Goal: Task Accomplishment & Management: Use online tool/utility

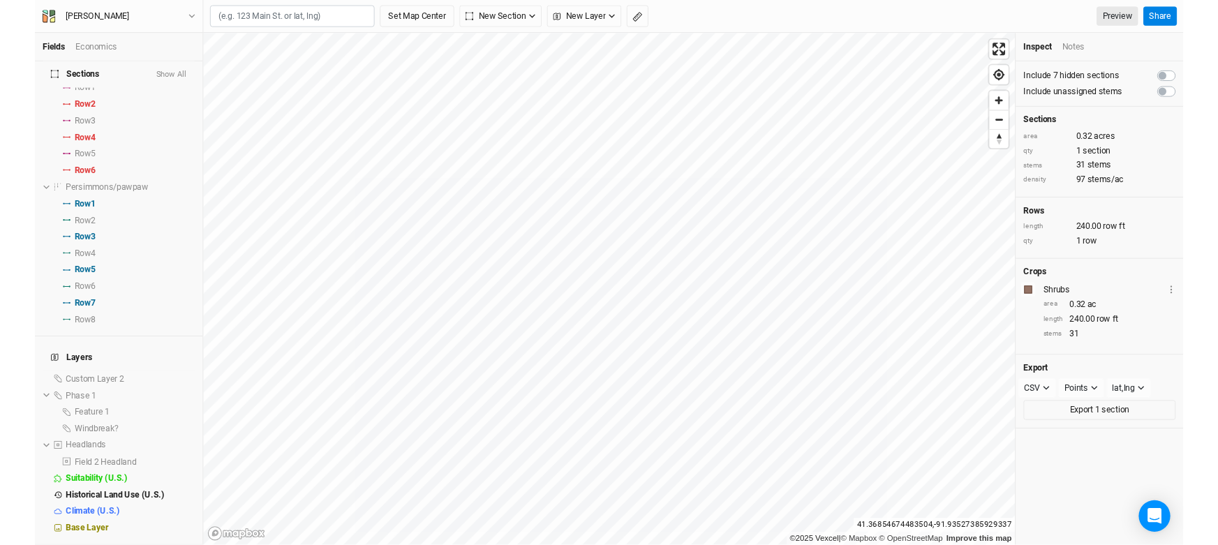
scroll to position [943, 0]
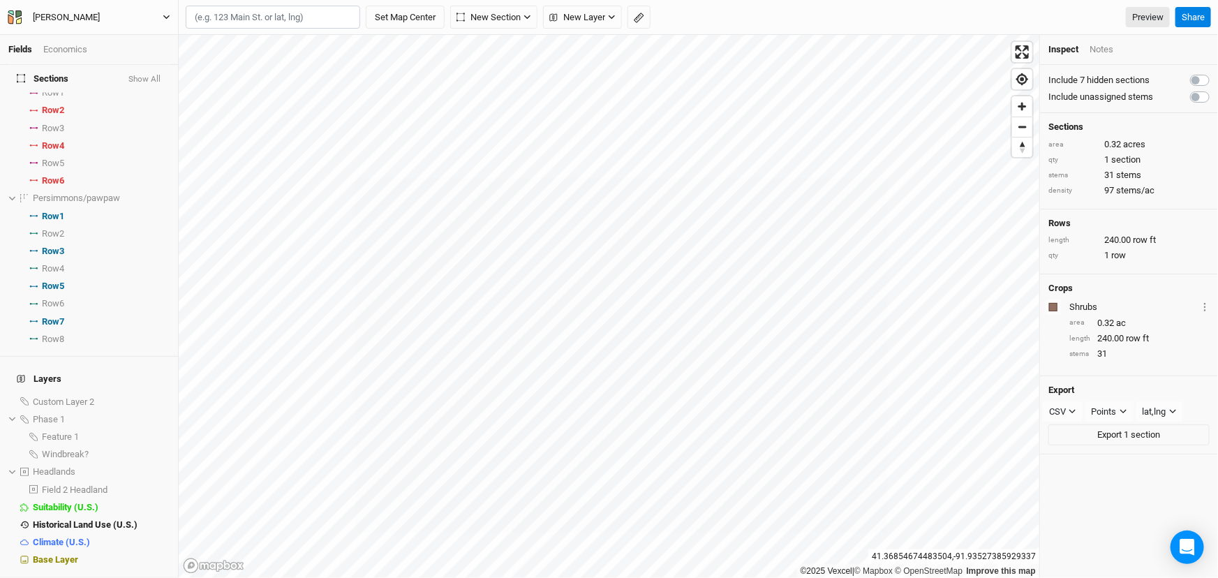
click at [160, 15] on button "[PERSON_NAME]" at bounding box center [89, 17] width 164 height 15
click at [77, 43] on button "Back" at bounding box center [87, 38] width 110 height 18
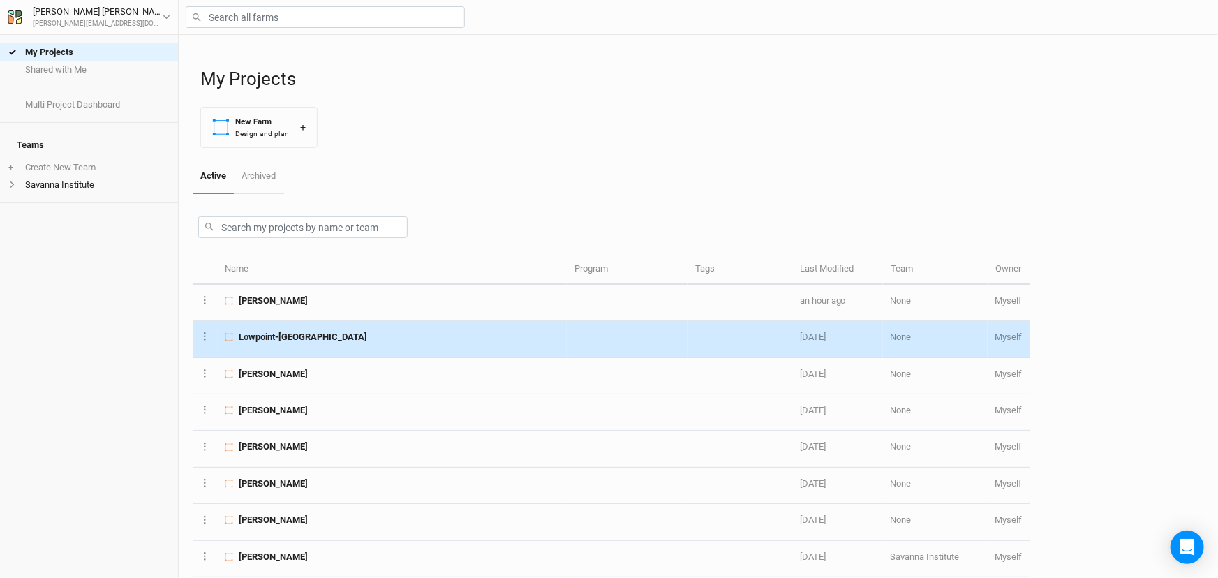
click at [359, 343] on div "Lowpoint-[GEOGRAPHIC_DATA]" at bounding box center [392, 337] width 334 height 13
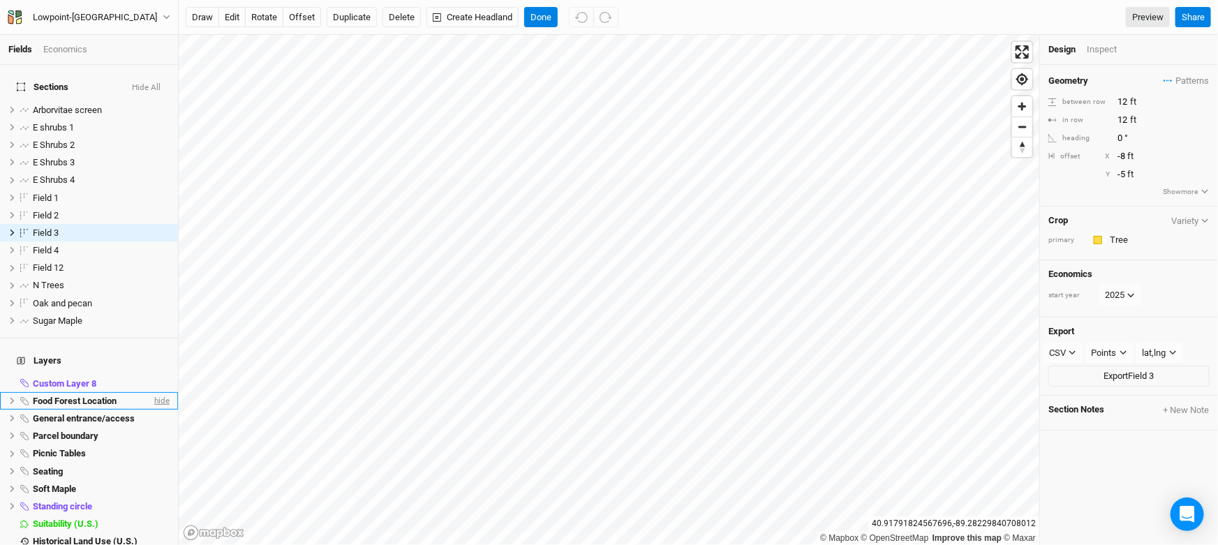
click at [151, 410] on span "hide" at bounding box center [160, 400] width 18 height 17
click at [151, 392] on span "hide" at bounding box center [160, 383] width 18 height 17
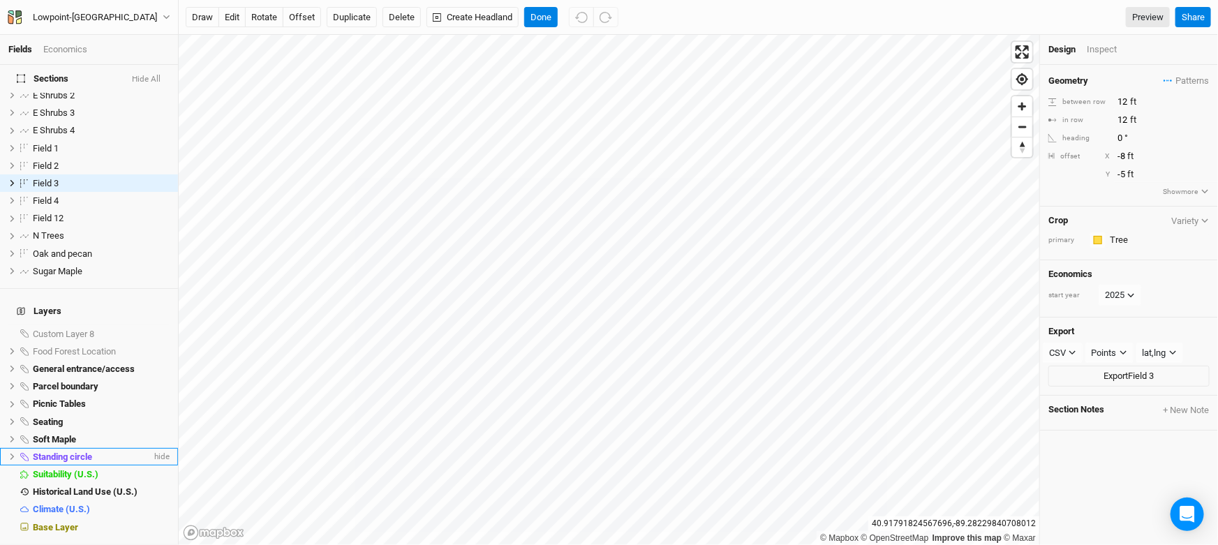
scroll to position [91, 0]
click at [152, 360] on span "hide" at bounding box center [160, 368] width 18 height 17
click at [152, 378] on span "hide" at bounding box center [160, 386] width 18 height 17
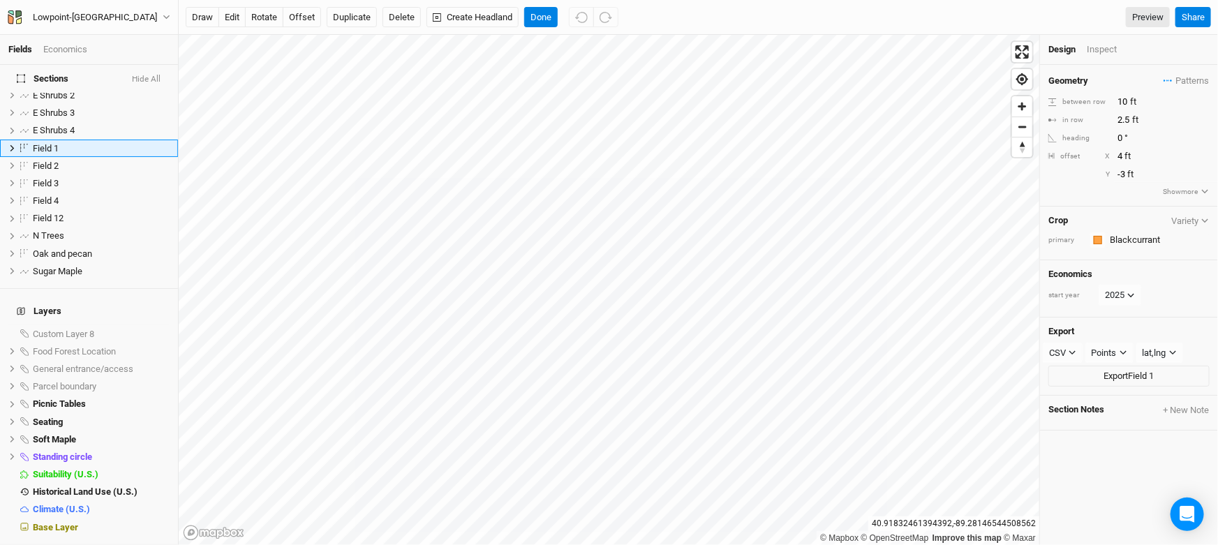
scroll to position [0, 0]
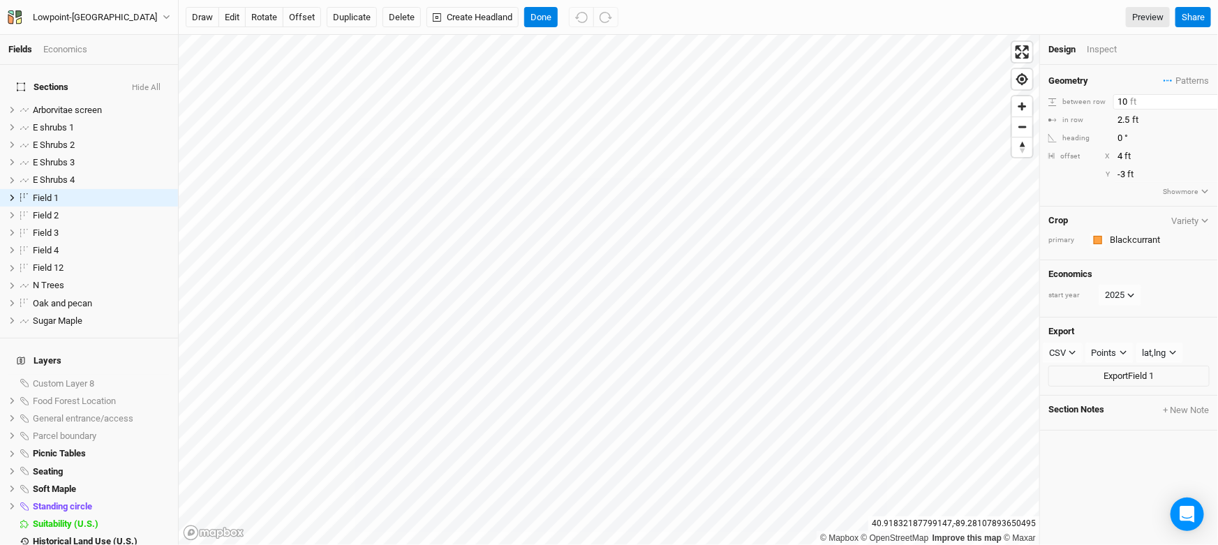
drag, startPoint x: 1128, startPoint y: 107, endPoint x: 1100, endPoint y: 108, distance: 27.9
click at [1099, 108] on div "between row 10 ft" at bounding box center [1128, 101] width 161 height 15
type input "12"
click at [1075, 195] on div "Geometry Patterns Chestnut/Pawpaw view Pawpaw chestnut view ＋ New in-row patter…" at bounding box center [1129, 136] width 178 height 142
click at [319, 20] on button "offset" at bounding box center [302, 17] width 38 height 21
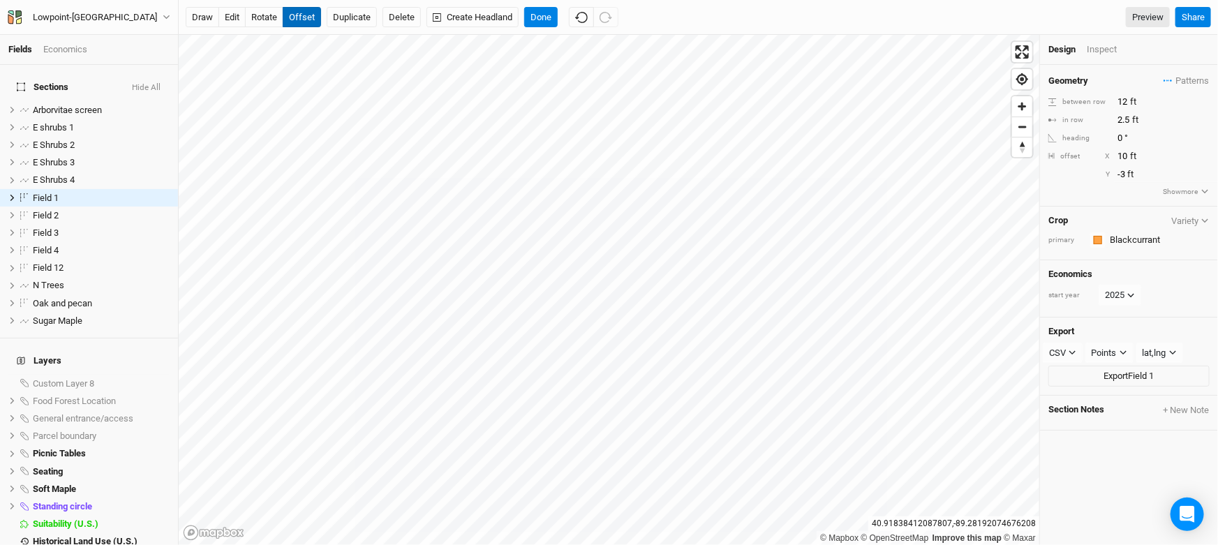
type input "11"
click at [558, 15] on button "Done" at bounding box center [540, 17] width 33 height 21
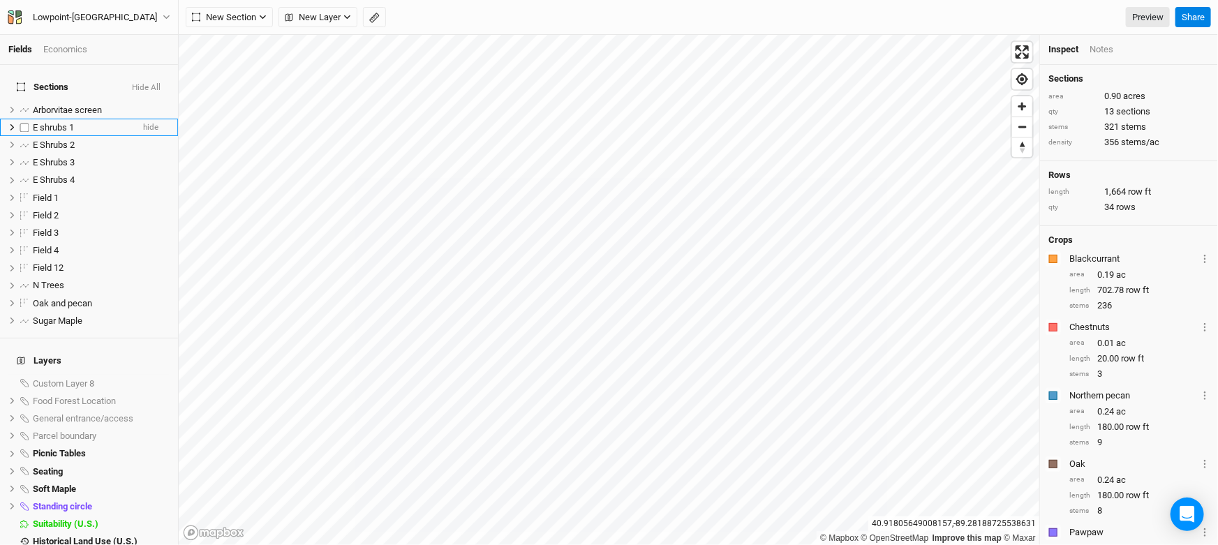
click at [70, 131] on span "E shrubs 1" at bounding box center [53, 127] width 41 height 10
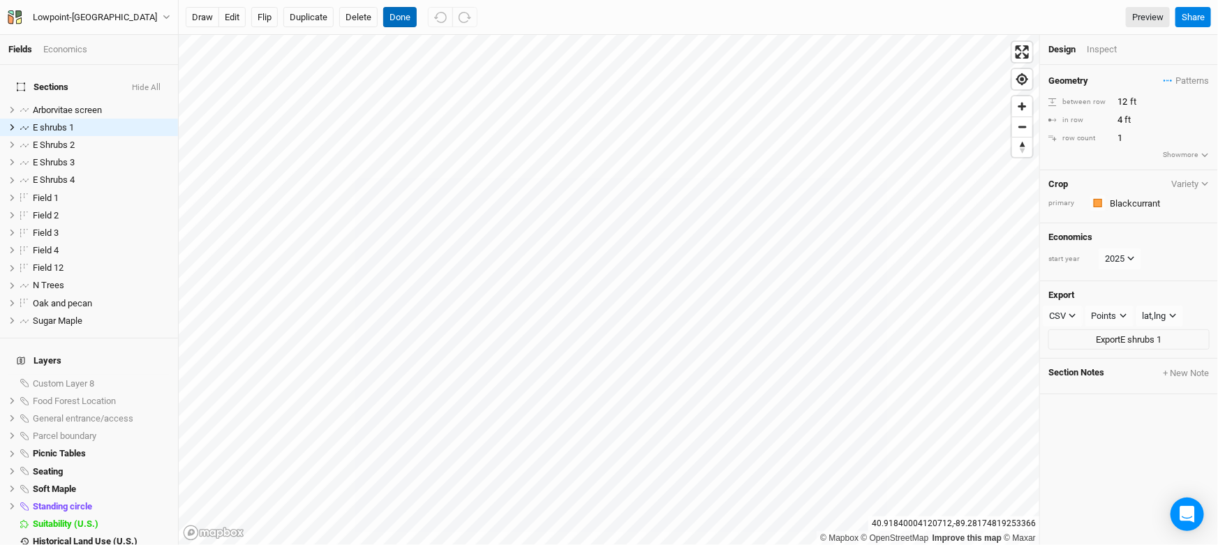
click at [417, 18] on button "Done" at bounding box center [399, 17] width 33 height 21
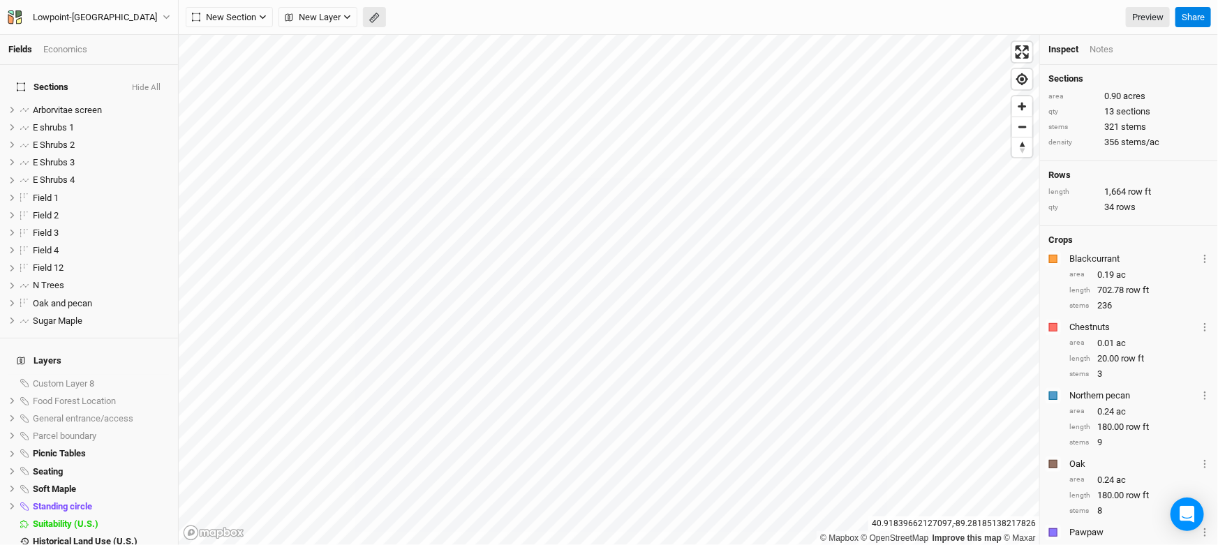
click at [386, 9] on button "button" at bounding box center [374, 17] width 23 height 21
click at [251, 15] on button "Done" at bounding box center [248, 17] width 33 height 21
click at [386, 22] on button "button" at bounding box center [374, 17] width 23 height 21
click at [257, 18] on button "Done" at bounding box center [248, 17] width 33 height 21
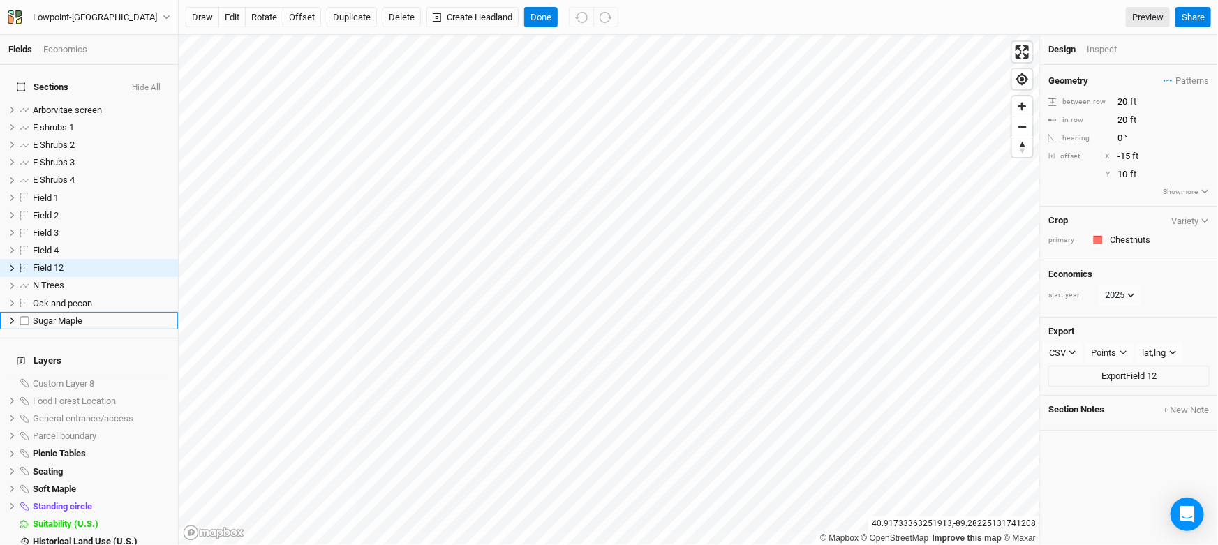
click at [80, 326] on span "Sugar Maple" at bounding box center [58, 320] width 50 height 10
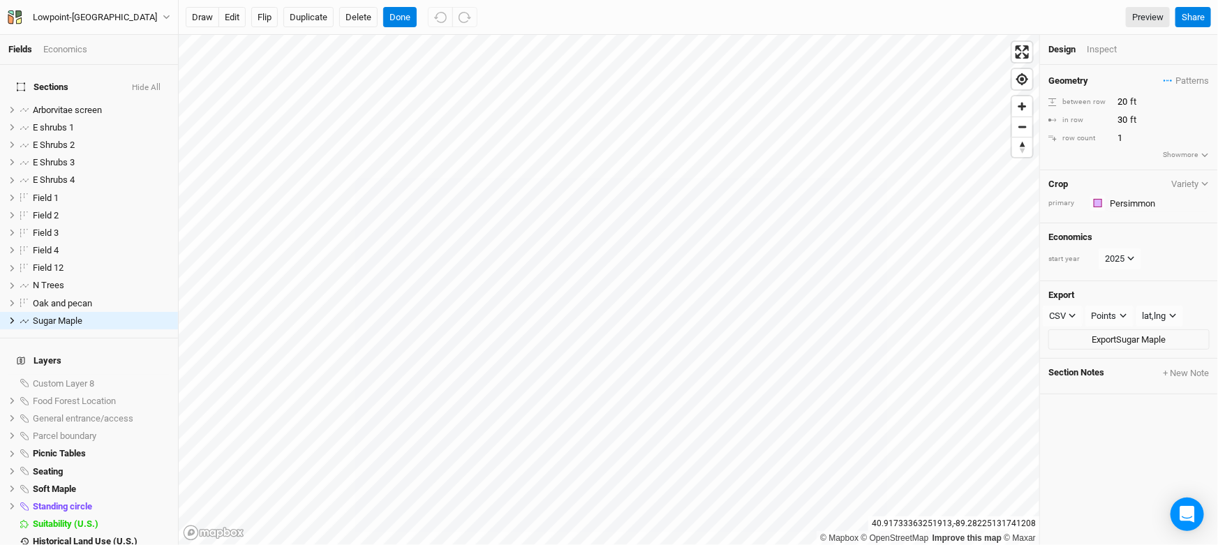
scroll to position [34, 0]
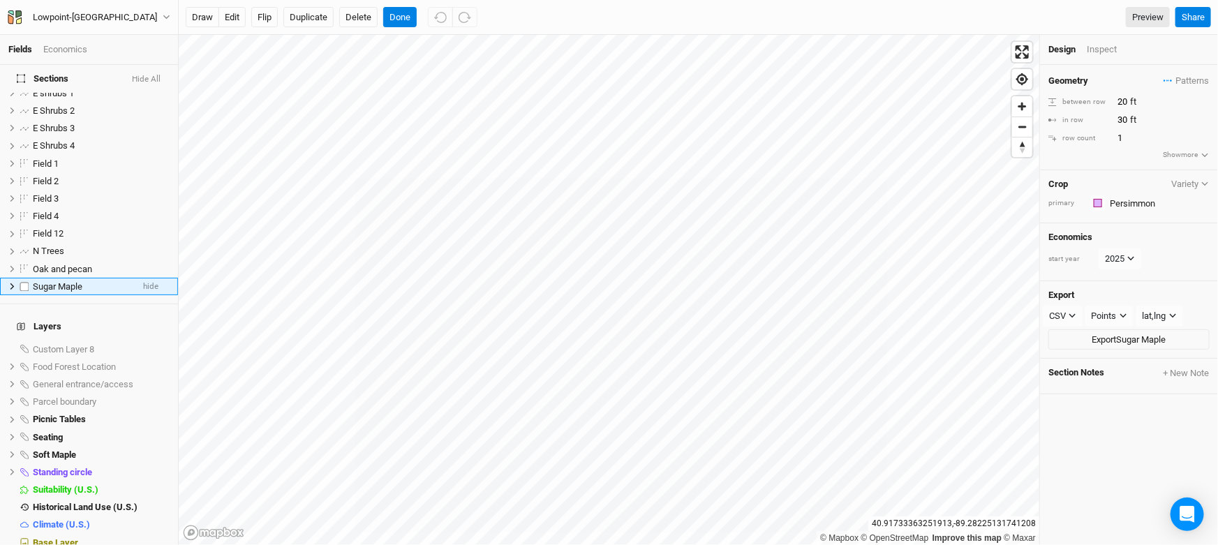
click at [26, 295] on label at bounding box center [24, 286] width 17 height 17
click at [26, 291] on input "checkbox" at bounding box center [24, 286] width 9 height 9
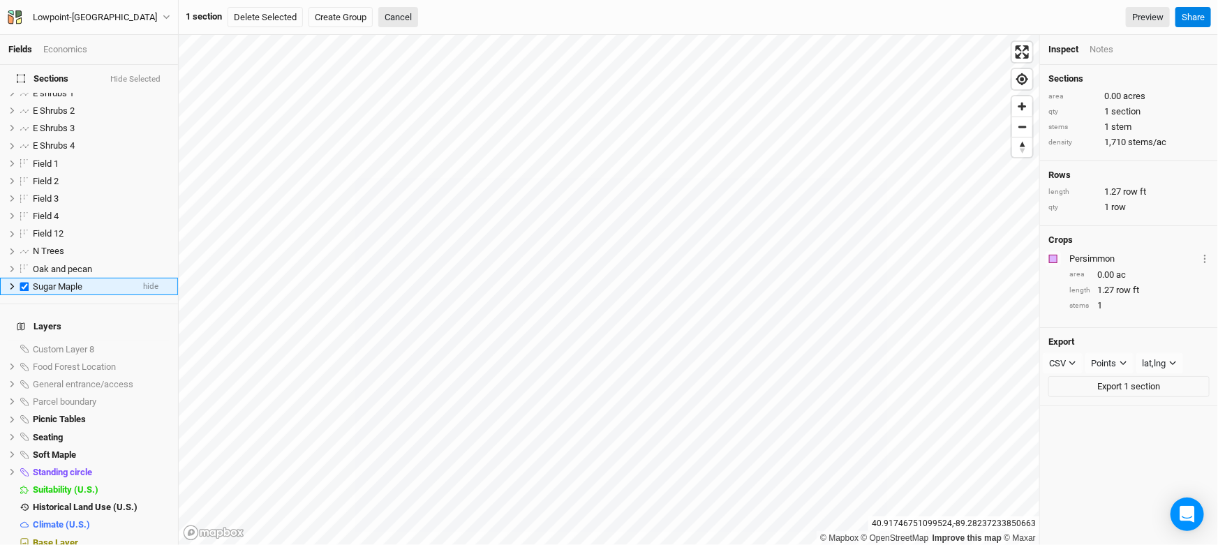
click at [28, 295] on label at bounding box center [24, 286] width 17 height 17
click at [28, 291] on input "checkbox" at bounding box center [24, 286] width 9 height 9
checkbox input "false"
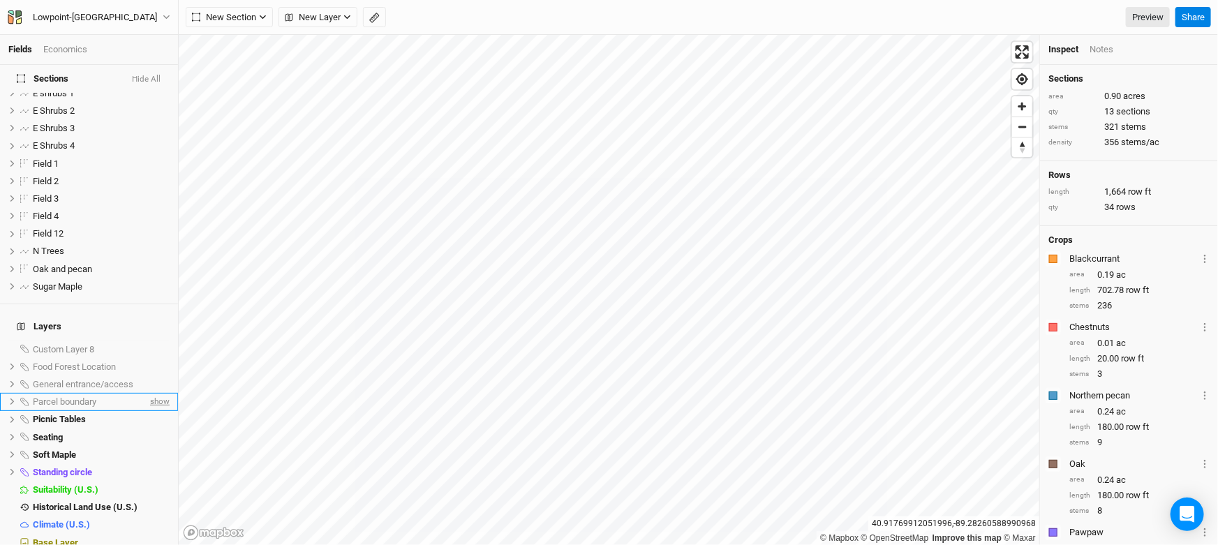
click at [147, 410] on span "show" at bounding box center [158, 401] width 22 height 17
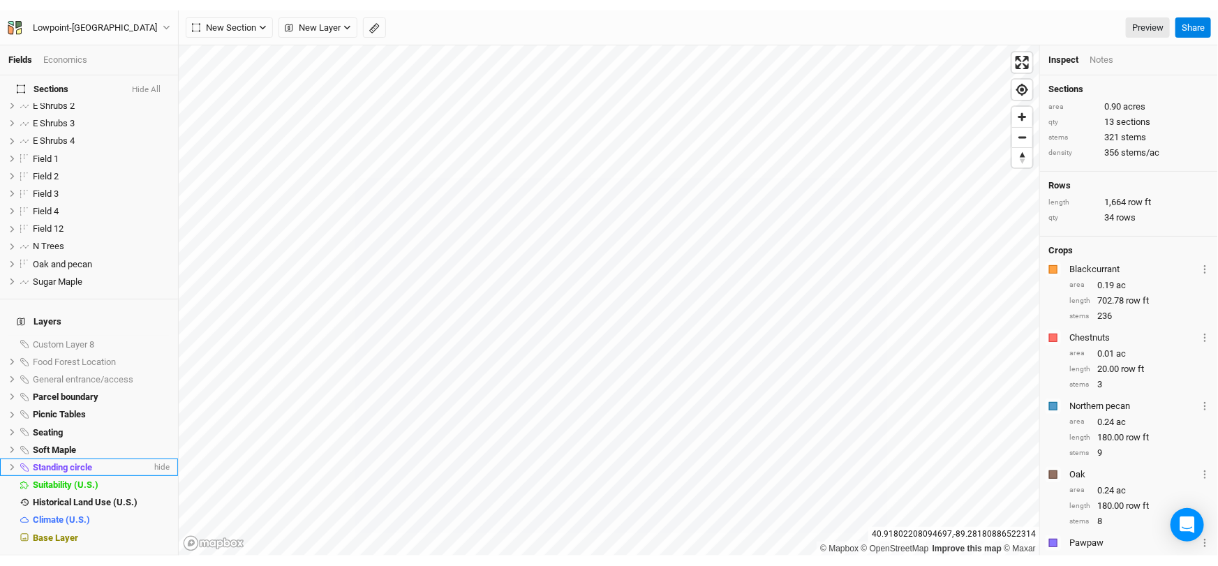
scroll to position [91, 0]
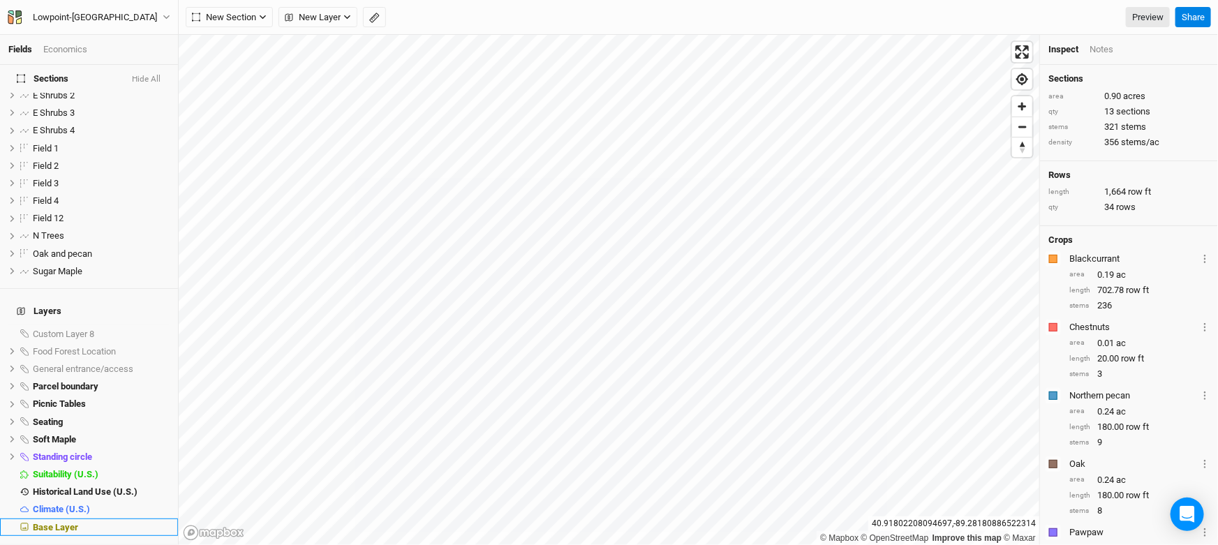
click at [78, 528] on span "Base Layer" at bounding box center [55, 527] width 45 height 10
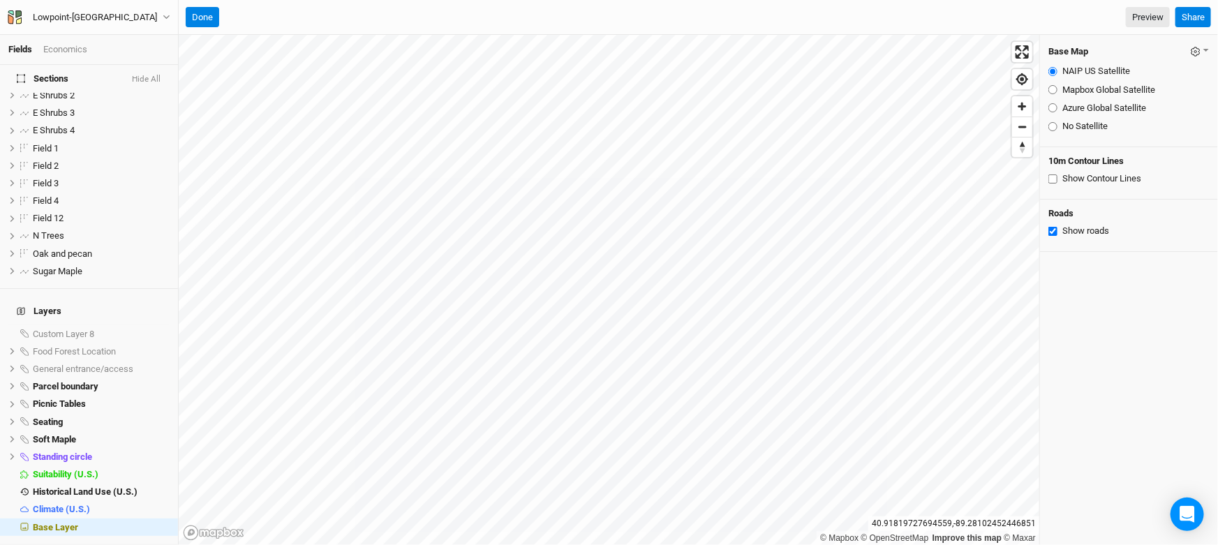
click at [1057, 112] on input "Azure Global Satellite" at bounding box center [1052, 107] width 9 height 9
radio input "true"
click at [1057, 94] on input "Mapbox Global Satellite" at bounding box center [1052, 89] width 9 height 9
radio input "true"
click at [1056, 76] on input "NAIP US Satellite" at bounding box center [1052, 71] width 9 height 9
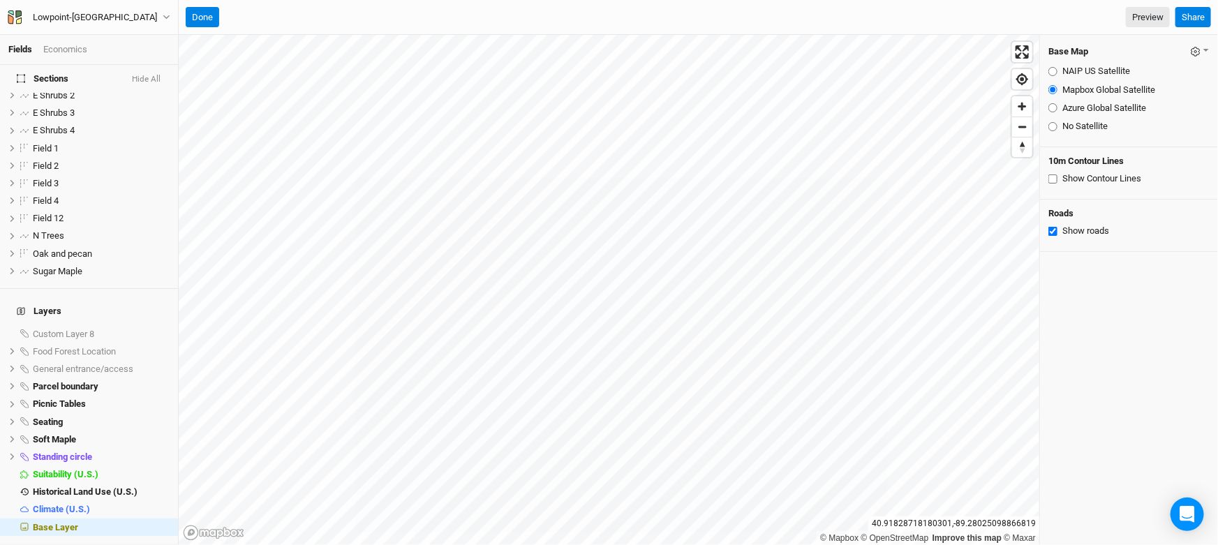
radio input "true"
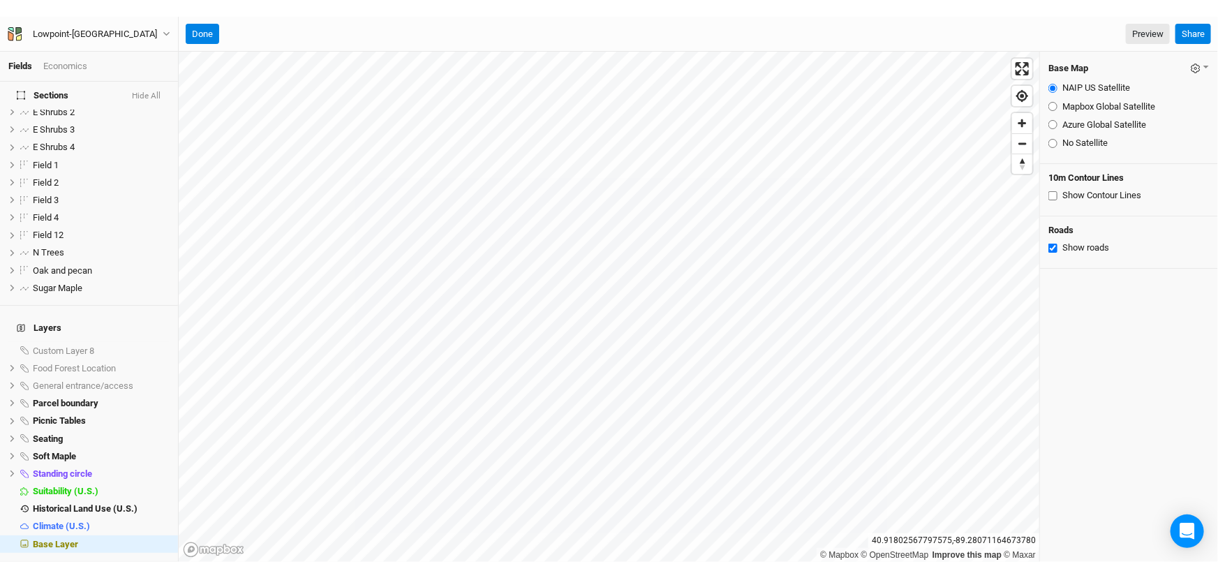
scroll to position [58, 0]
